Goal: Task Accomplishment & Management: Manage account settings

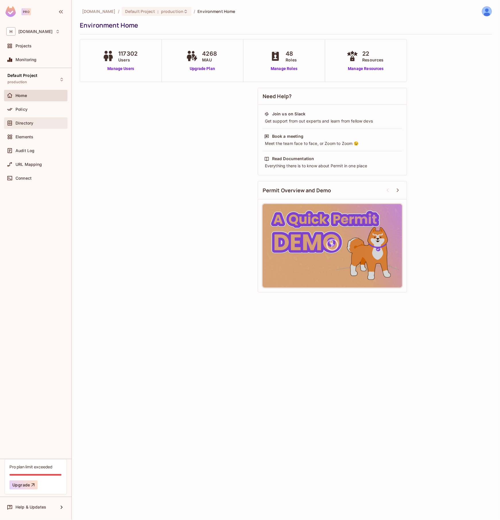
click at [26, 121] on span "Directory" at bounding box center [25, 123] width 18 height 5
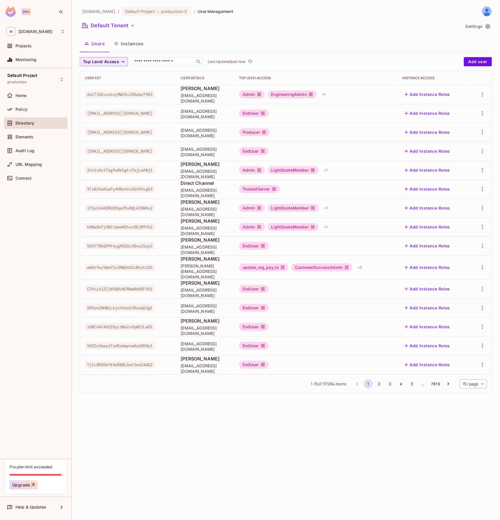
click at [117, 65] on span "Top Level Access" at bounding box center [101, 61] width 36 height 7
click at [117, 65] on div at bounding box center [250, 260] width 500 height 520
click at [26, 109] on span "Policy" at bounding box center [22, 109] width 12 height 5
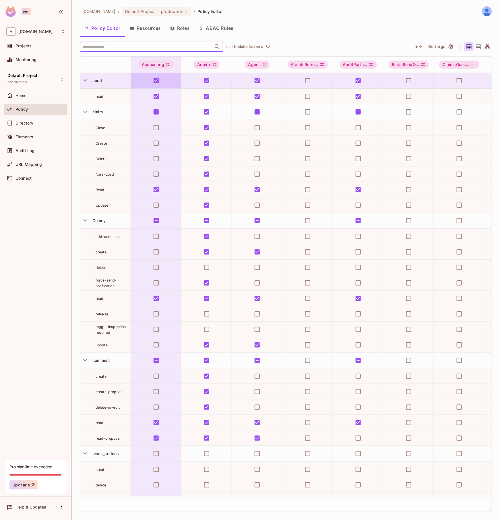
click at [112, 47] on input "text" at bounding box center [146, 47] width 131 height 10
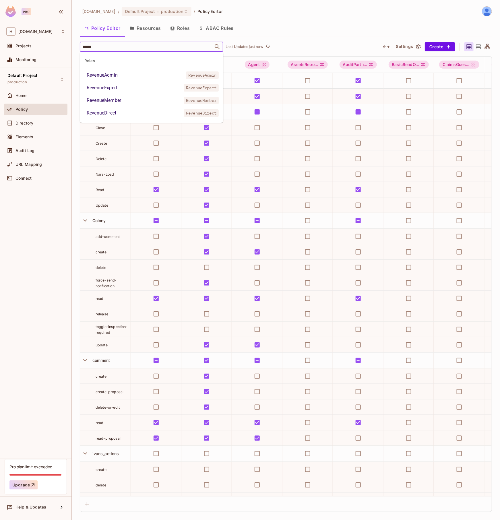
type input "*******"
click at [112, 86] on div "RevenueExpert" at bounding box center [102, 87] width 30 height 7
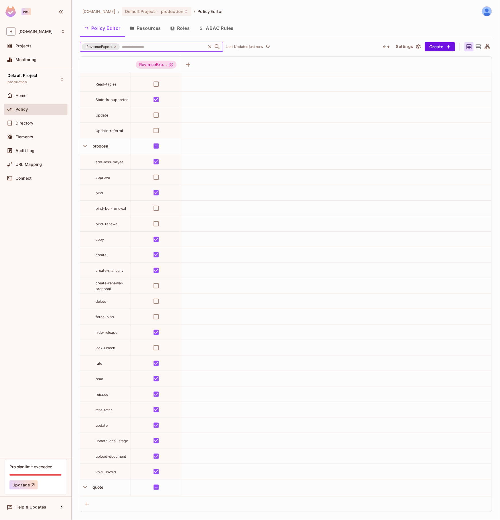
scroll to position [1769, 0]
click at [97, 361] on span "rate" at bounding box center [99, 363] width 7 height 4
click at [105, 362] on div "rate" at bounding box center [113, 363] width 35 height 6
click at [100, 362] on span "rate" at bounding box center [99, 363] width 7 height 4
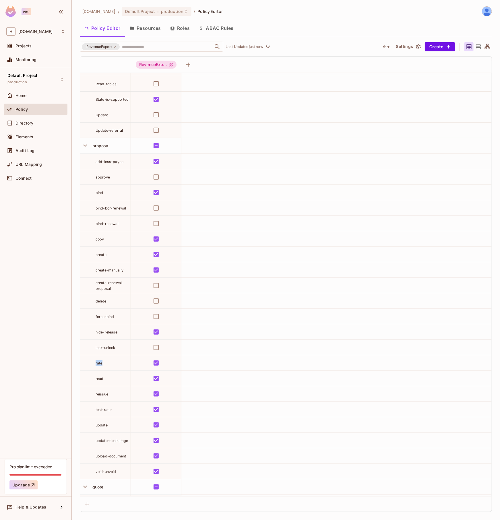
click at [100, 362] on span "rate" at bounding box center [99, 363] width 7 height 4
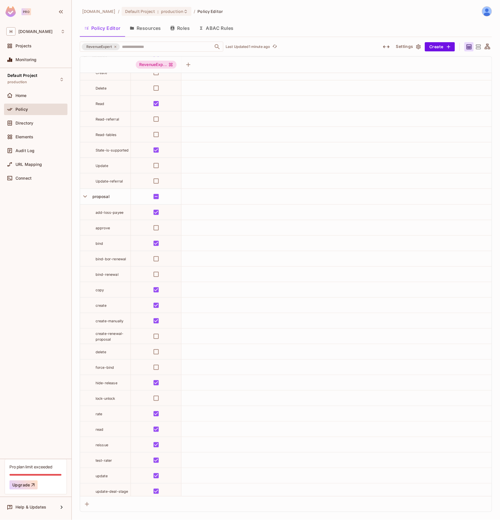
scroll to position [1789, 0]
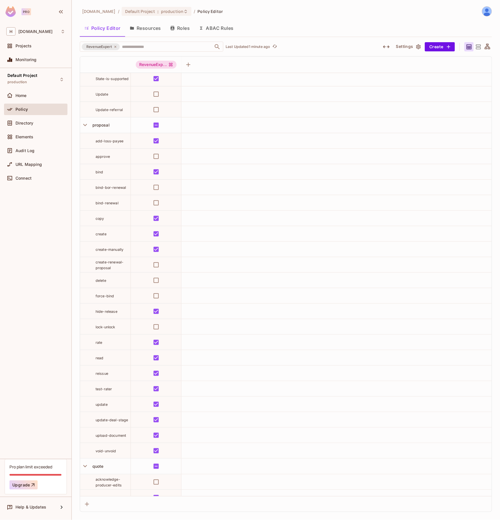
click at [97, 341] on span "rate" at bounding box center [99, 343] width 7 height 4
click at [103, 404] on span "update" at bounding box center [102, 405] width 12 height 4
click at [101, 403] on span "update" at bounding box center [102, 405] width 12 height 4
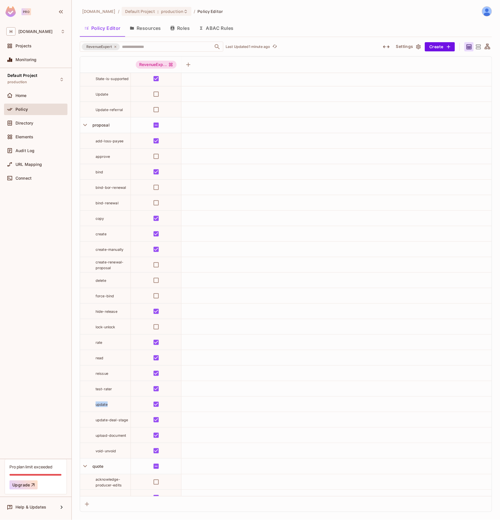
click at [101, 403] on span "update" at bounding box center [102, 405] width 12 height 4
click at [100, 341] on span "rate" at bounding box center [99, 343] width 7 height 4
drag, startPoint x: 100, startPoint y: 340, endPoint x: 101, endPoint y: 374, distance: 34.2
click at [100, 341] on span "rate" at bounding box center [99, 343] width 7 height 4
click at [102, 403] on span "update" at bounding box center [102, 405] width 12 height 4
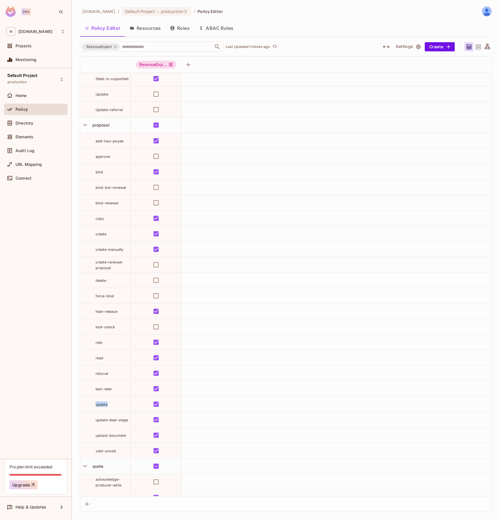
click at [102, 403] on span "update" at bounding box center [102, 405] width 12 height 4
click at [98, 341] on span "rate" at bounding box center [99, 343] width 7 height 4
click at [101, 407] on td "update" at bounding box center [105, 405] width 51 height 16
click at [101, 405] on div "update" at bounding box center [113, 405] width 35 height 6
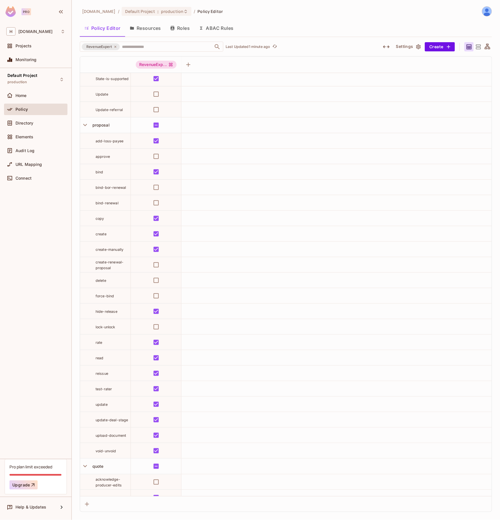
click at [101, 404] on span "update" at bounding box center [102, 405] width 12 height 4
drag, startPoint x: 101, startPoint y: 404, endPoint x: 80, endPoint y: 398, distance: 21.6
click at [101, 404] on span "update" at bounding box center [102, 405] width 12 height 4
